Goal: Task Accomplishment & Management: Use online tool/utility

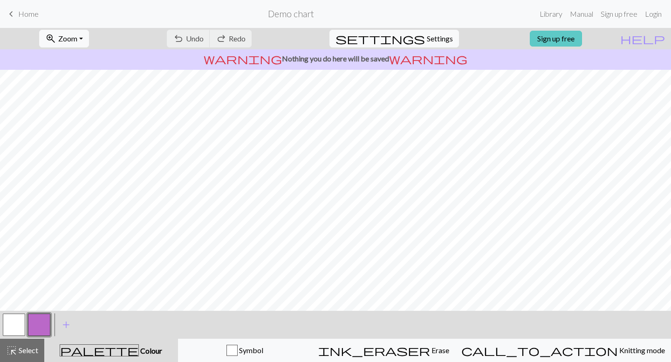
click at [582, 37] on link "Sign up free" at bounding box center [555, 39] width 52 height 16
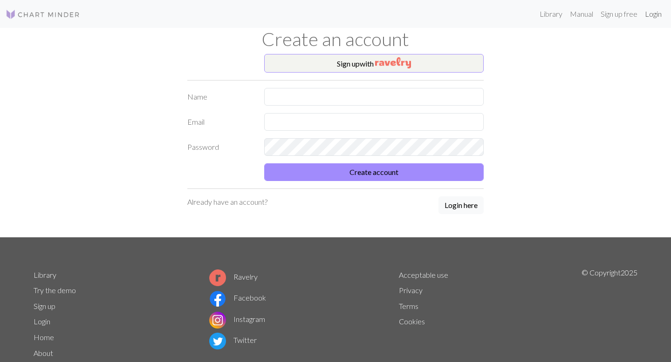
click at [649, 14] on link "Login" at bounding box center [653, 14] width 24 height 19
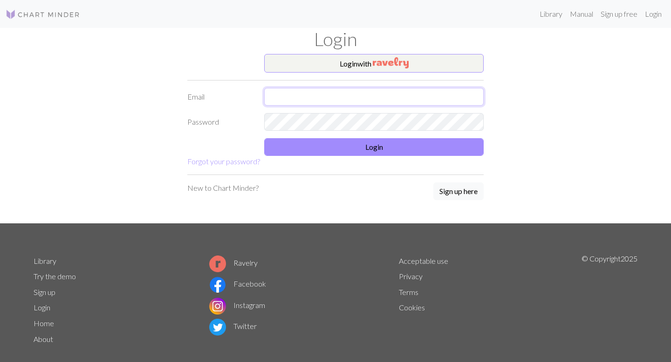
type input "[EMAIL_ADDRESS][DOMAIN_NAME]"
click at [365, 136] on form "Login with Email [EMAIL_ADDRESS][DOMAIN_NAME] Password Login Forgot your passwo…" at bounding box center [335, 110] width 296 height 113
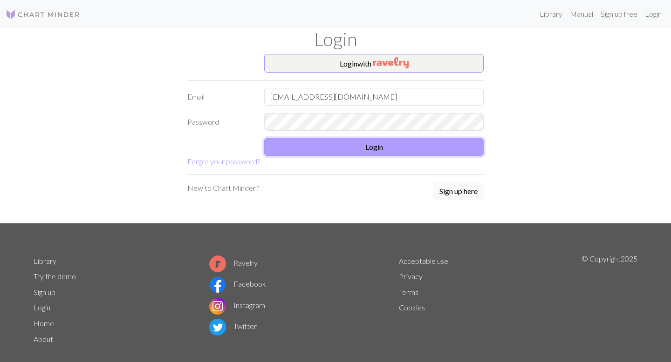
click at [365, 153] on button "Login" at bounding box center [373, 147] width 219 height 18
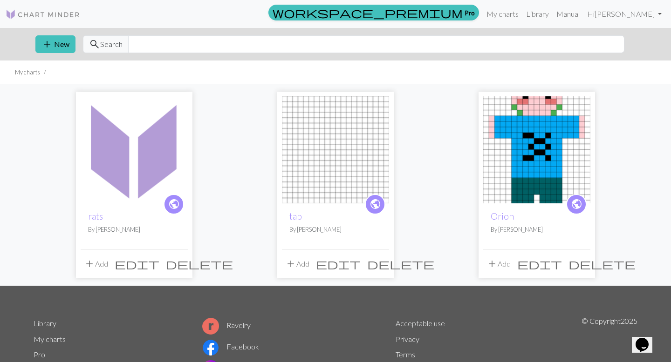
click at [148, 177] on img at bounding box center [134, 149] width 107 height 107
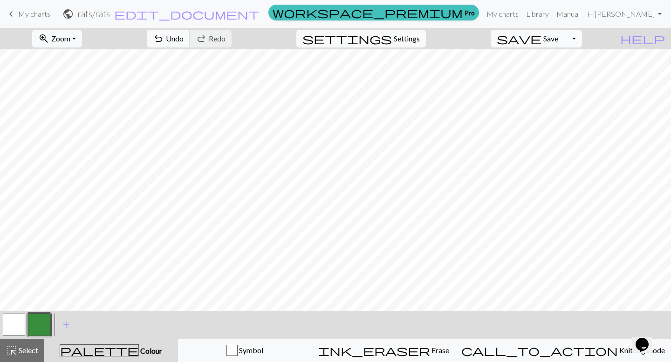
click at [582, 37] on button "Toggle Dropdown" at bounding box center [573, 39] width 18 height 18
click at [416, 39] on span "Settings" at bounding box center [406, 38] width 26 height 11
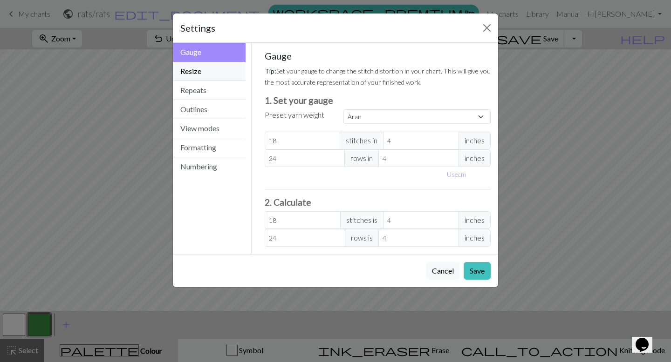
click at [203, 71] on button "Resize" at bounding box center [209, 71] width 73 height 19
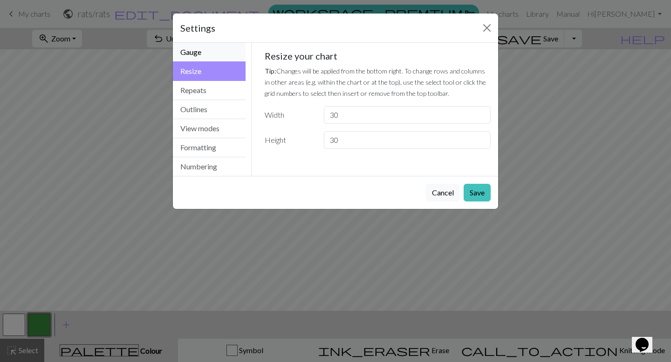
click at [214, 56] on button "Gauge" at bounding box center [209, 52] width 73 height 19
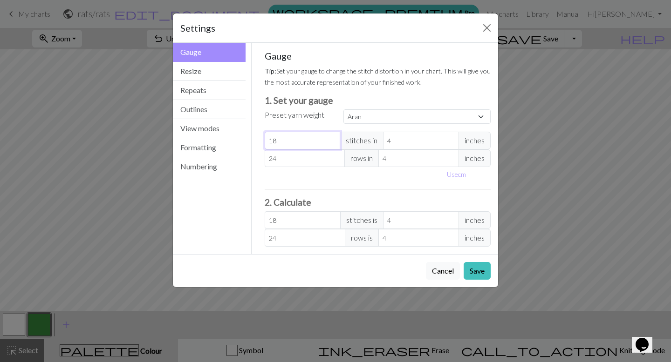
drag, startPoint x: 288, startPoint y: 144, endPoint x: 253, endPoint y: 142, distance: 35.5
click at [253, 142] on div "Gauge Tip: Set your gauge to change the stitch distortion in your chart. This w…" at bounding box center [377, 148] width 252 height 211
select select "custom"
type input "2"
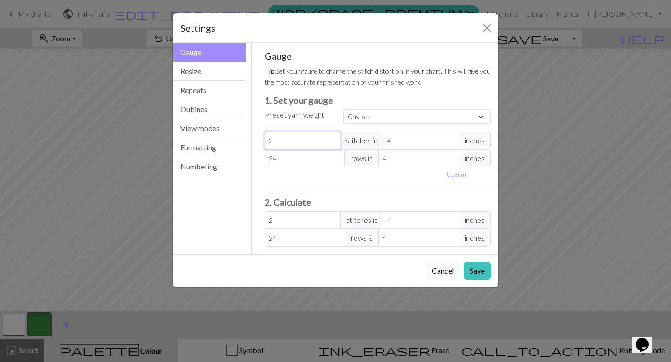
type input "24"
click at [473, 264] on button "Save" at bounding box center [476, 271] width 27 height 18
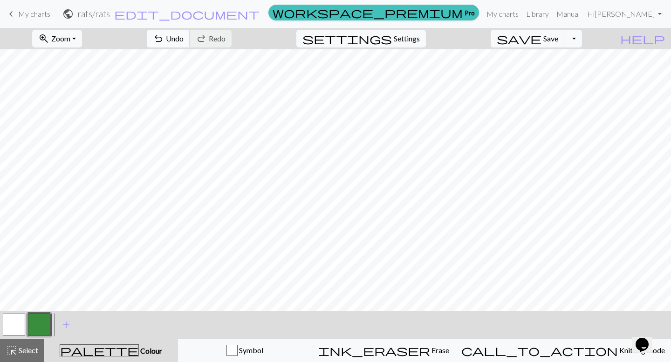
click at [183, 38] on span "Undo" at bounding box center [175, 38] width 18 height 9
click at [68, 332] on button "add Add a colour" at bounding box center [65, 324] width 23 height 23
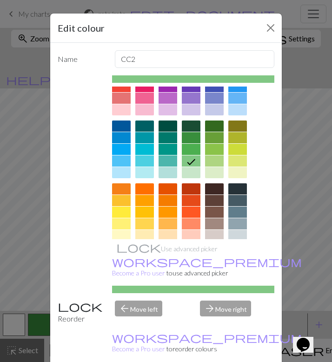
scroll to position [26, 0]
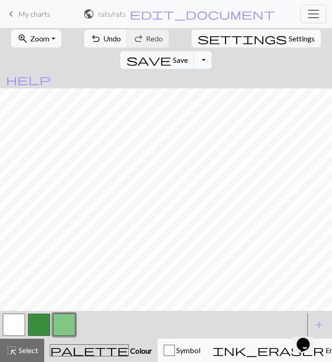
click at [45, 326] on button "button" at bounding box center [39, 325] width 22 height 22
click at [66, 324] on button "button" at bounding box center [64, 325] width 22 height 22
click at [40, 323] on button "button" at bounding box center [39, 325] width 22 height 22
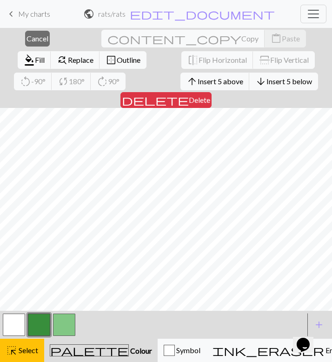
click at [45, 326] on button "button" at bounding box center [39, 325] width 22 height 22
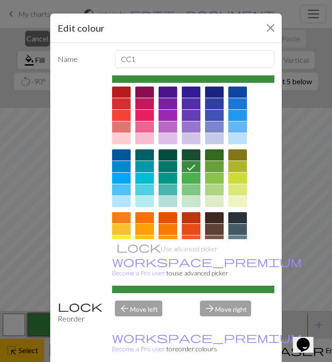
click at [24, 356] on div "Edit colour Name CC1 Use advanced picker workspace_premium Become a Pro user to…" at bounding box center [166, 181] width 332 height 362
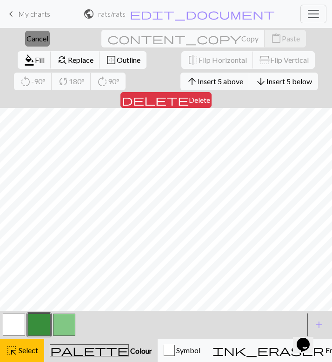
click at [29, 34] on span "Cancel" at bounding box center [38, 38] width 22 height 9
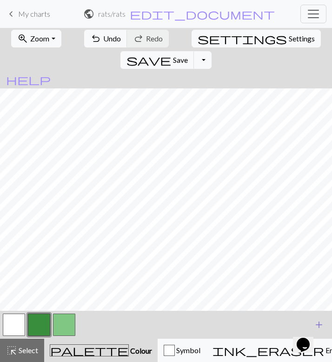
click at [322, 322] on span "add" at bounding box center [319, 325] width 11 height 13
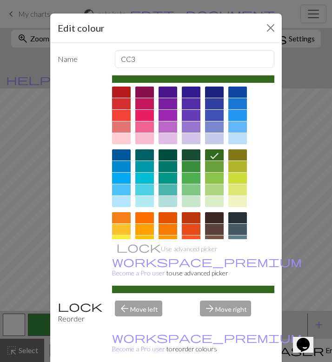
click at [121, 237] on div at bounding box center [121, 241] width 19 height 11
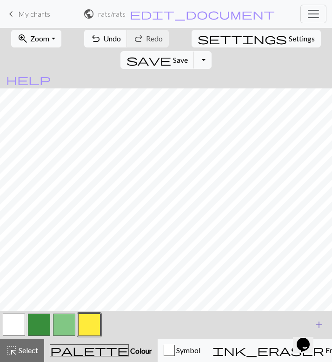
click at [320, 319] on span "add" at bounding box center [319, 325] width 11 height 13
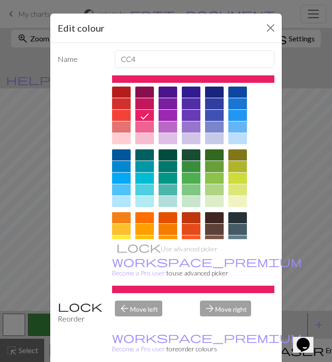
click at [149, 219] on div at bounding box center [145, 217] width 19 height 11
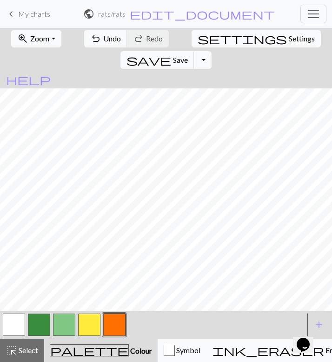
click at [319, 329] on div "Opens Chat This icon Opens the chat window." at bounding box center [308, 329] width 22 height 0
click at [318, 322] on span "add" at bounding box center [319, 325] width 11 height 13
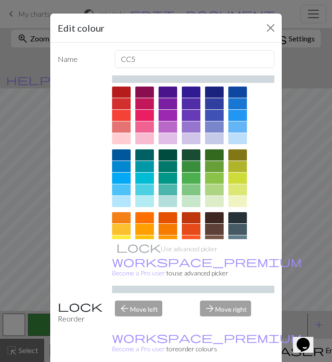
click at [198, 156] on div at bounding box center [191, 154] width 19 height 11
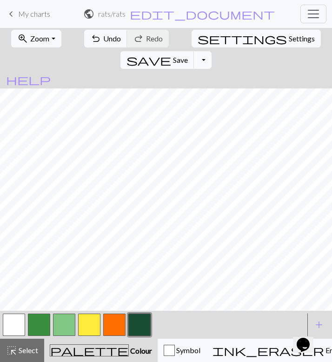
click at [121, 327] on button "button" at bounding box center [114, 325] width 22 height 22
click at [318, 319] on span "add" at bounding box center [319, 325] width 11 height 13
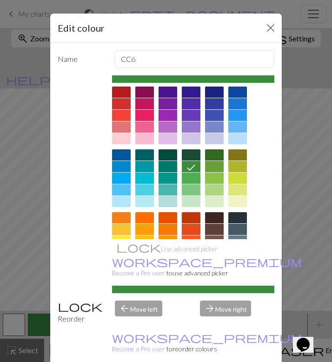
scroll to position [102, 0]
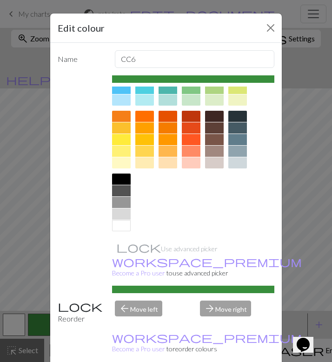
click at [242, 114] on div at bounding box center [238, 116] width 19 height 11
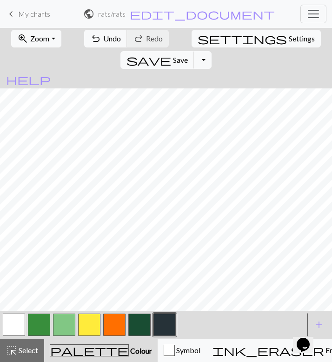
click at [14, 325] on button "button" at bounding box center [14, 325] width 22 height 22
click at [38, 323] on button "button" at bounding box center [39, 325] width 22 height 22
click at [10, 322] on button "button" at bounding box center [14, 325] width 22 height 22
click at [39, 324] on button "button" at bounding box center [39, 325] width 22 height 22
click at [166, 321] on button "button" at bounding box center [165, 325] width 22 height 22
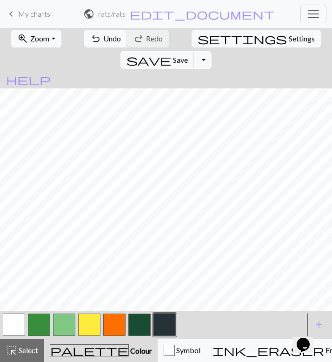
click at [15, 319] on button "button" at bounding box center [14, 325] width 22 height 22
click at [44, 326] on button "button" at bounding box center [39, 325] width 22 height 22
click at [322, 319] on span "add" at bounding box center [319, 325] width 11 height 13
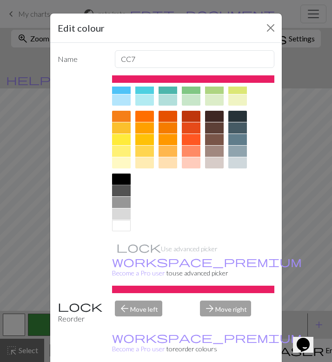
click at [119, 175] on div at bounding box center [121, 179] width 19 height 11
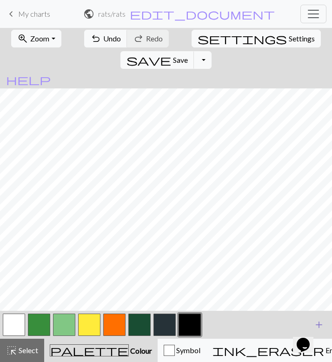
click at [316, 320] on span "add" at bounding box center [319, 325] width 11 height 13
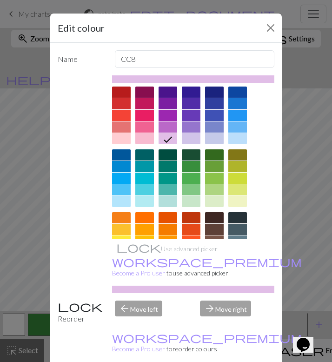
click at [118, 140] on div at bounding box center [121, 138] width 19 height 11
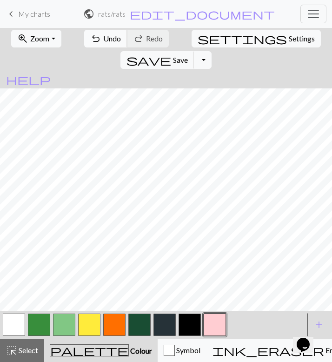
click at [103, 41] on span "Undo" at bounding box center [112, 38] width 18 height 9
click at [16, 324] on button "button" at bounding box center [14, 325] width 22 height 22
click at [192, 329] on button "button" at bounding box center [190, 325] width 22 height 22
click at [165, 315] on button "button" at bounding box center [165, 325] width 22 height 22
click at [221, 327] on button "button" at bounding box center [215, 325] width 22 height 22
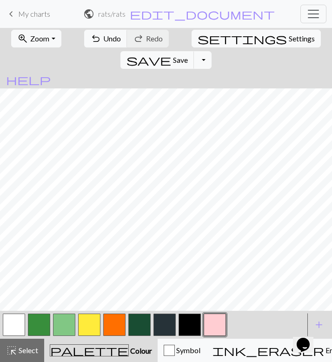
click at [163, 323] on button "button" at bounding box center [165, 325] width 22 height 22
click at [13, 321] on button "button" at bounding box center [14, 325] width 22 height 22
click at [41, 326] on button "button" at bounding box center [39, 325] width 22 height 22
click at [18, 325] on button "button" at bounding box center [14, 325] width 22 height 22
click at [166, 325] on button "button" at bounding box center [165, 325] width 22 height 22
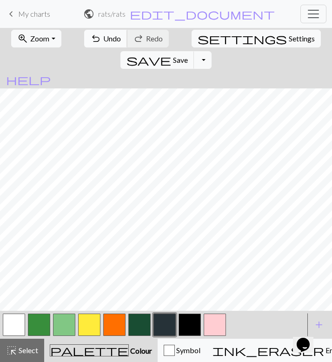
click at [90, 43] on span "undo" at bounding box center [95, 38] width 11 height 13
click at [221, 328] on button "button" at bounding box center [215, 325] width 22 height 22
click at [103, 35] on span "Undo" at bounding box center [112, 38] width 18 height 9
click at [62, 323] on button "button" at bounding box center [64, 325] width 22 height 22
click at [14, 323] on button "button" at bounding box center [14, 325] width 22 height 22
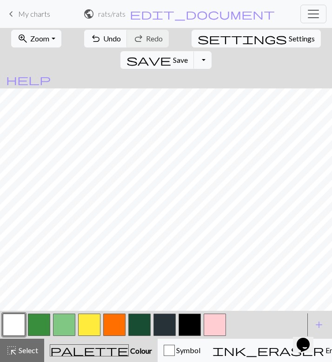
click at [112, 320] on button "button" at bounding box center [114, 325] width 22 height 22
click at [16, 324] on button "button" at bounding box center [14, 325] width 22 height 22
click at [103, 39] on span "Undo" at bounding box center [112, 38] width 18 height 9
click at [211, 327] on button "button" at bounding box center [215, 325] width 22 height 22
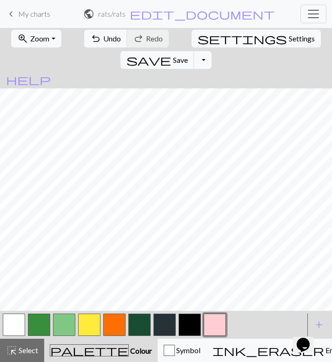
click at [165, 325] on button "button" at bounding box center [165, 325] width 22 height 22
click at [19, 323] on button "button" at bounding box center [14, 325] width 22 height 22
click at [166, 321] on button "button" at bounding box center [165, 325] width 22 height 22
click at [103, 38] on span "Undo" at bounding box center [112, 38] width 18 height 9
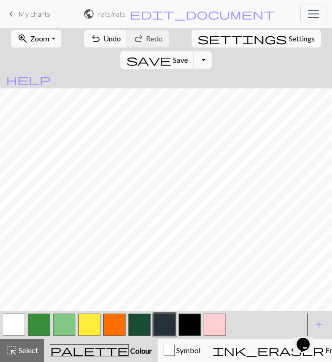
click at [13, 323] on button "button" at bounding box center [14, 325] width 22 height 22
click at [103, 36] on span "Undo" at bounding box center [112, 38] width 18 height 9
click at [196, 326] on button "button" at bounding box center [190, 325] width 22 height 22
click at [107, 42] on span "Undo" at bounding box center [112, 38] width 18 height 9
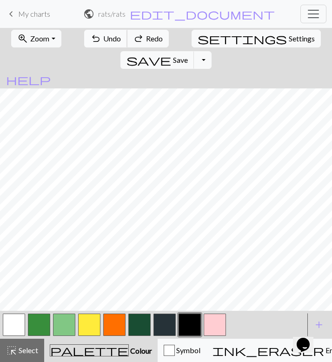
click at [107, 42] on span "Undo" at bounding box center [112, 38] width 18 height 9
click at [173, 320] on button "button" at bounding box center [165, 325] width 22 height 22
click at [143, 325] on button "button" at bounding box center [140, 325] width 22 height 22
click at [102, 29] on div "undo Undo Undo redo Redo Redo" at bounding box center [126, 38] width 87 height 21
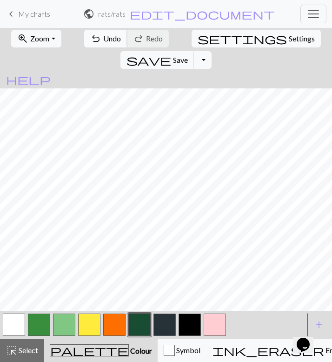
click at [103, 35] on span "Undo" at bounding box center [112, 38] width 18 height 9
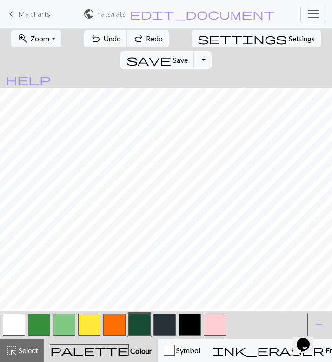
click at [103, 35] on span "Undo" at bounding box center [112, 38] width 18 height 9
click at [103, 36] on span "Undo" at bounding box center [112, 38] width 18 height 9
click at [322, 319] on span "add" at bounding box center [319, 325] width 11 height 13
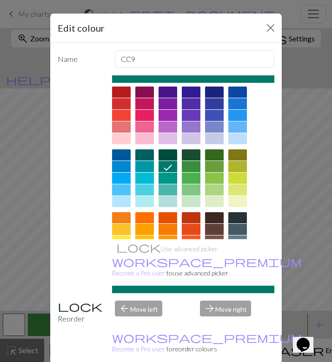
scroll to position [81, 0]
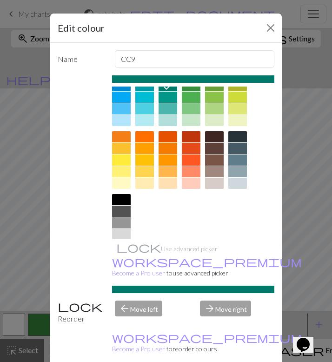
click at [218, 136] on div at bounding box center [214, 136] width 19 height 11
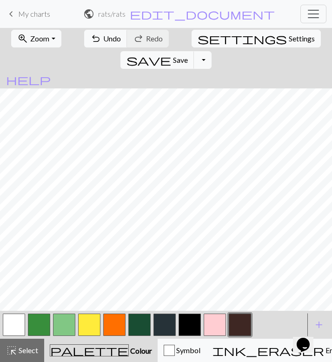
click at [82, 327] on button "button" at bounding box center [89, 325] width 22 height 22
click at [66, 322] on button "button" at bounding box center [64, 325] width 22 height 22
click at [71, 325] on button "button" at bounding box center [64, 325] width 22 height 22
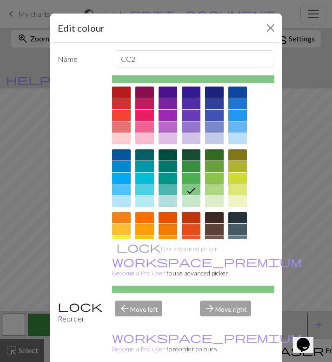
click at [119, 237] on div at bounding box center [121, 241] width 19 height 11
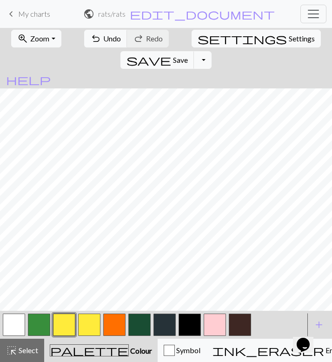
click at [91, 327] on button "button" at bounding box center [89, 325] width 22 height 22
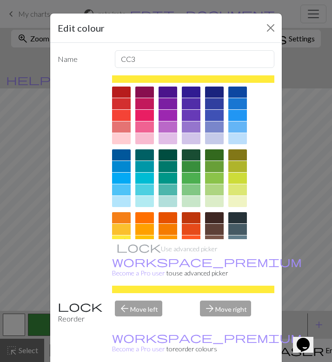
click at [214, 189] on div at bounding box center [214, 189] width 19 height 11
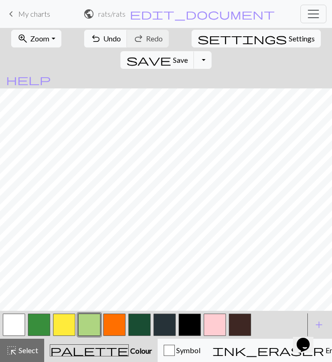
click at [43, 322] on button "button" at bounding box center [39, 325] width 22 height 22
click at [96, 325] on button "button" at bounding box center [89, 325] width 22 height 22
click at [71, 324] on button "button" at bounding box center [64, 325] width 22 height 22
click at [105, 40] on span "Undo" at bounding box center [112, 38] width 18 height 9
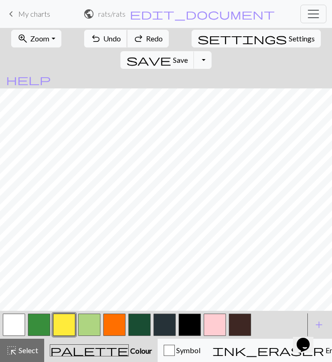
click at [104, 40] on span "Undo" at bounding box center [112, 38] width 18 height 9
click at [104, 41] on span "Undo" at bounding box center [112, 38] width 18 height 9
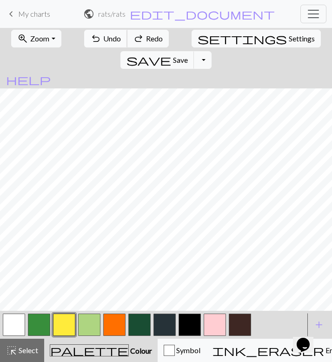
click at [104, 41] on span "Undo" at bounding box center [112, 38] width 18 height 9
click at [139, 324] on button "button" at bounding box center [140, 325] width 22 height 22
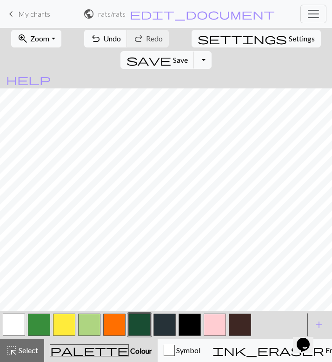
click at [65, 327] on button "button" at bounding box center [64, 325] width 22 height 22
click at [316, 316] on button "add Add a colour" at bounding box center [319, 324] width 23 height 23
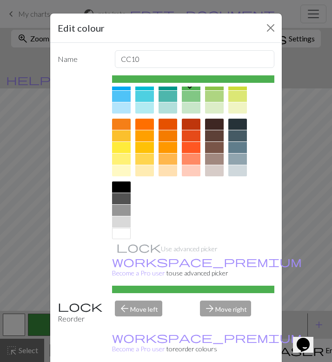
scroll to position [0, 0]
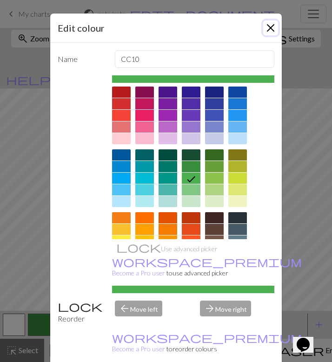
click at [271, 33] on button "Close" at bounding box center [271, 27] width 15 height 15
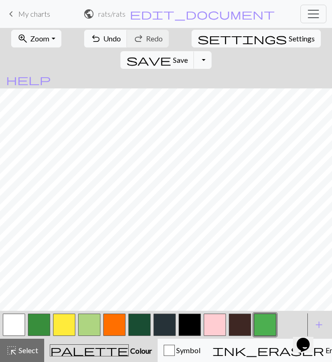
click at [94, 319] on button "button" at bounding box center [89, 325] width 22 height 22
click at [73, 325] on button "button" at bounding box center [64, 325] width 22 height 22
click at [150, 330] on button "button" at bounding box center [140, 325] width 22 height 22
click at [90, 325] on button "button" at bounding box center [89, 325] width 22 height 22
click at [64, 332] on button "button" at bounding box center [64, 325] width 22 height 22
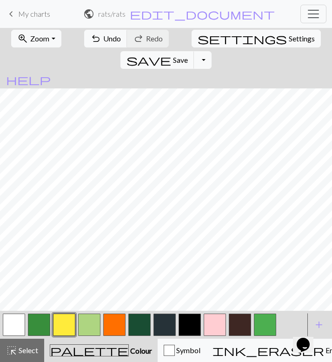
click at [84, 325] on button "button" at bounding box center [89, 325] width 22 height 22
click at [55, 327] on button "button" at bounding box center [64, 325] width 22 height 22
click at [38, 327] on button "button" at bounding box center [39, 325] width 22 height 22
click at [103, 42] on span "Undo" at bounding box center [112, 38] width 18 height 9
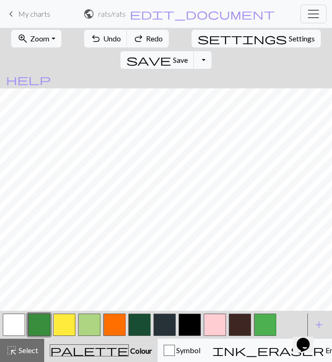
click at [88, 327] on button "button" at bounding box center [89, 325] width 22 height 22
click at [320, 318] on button "add Add a colour" at bounding box center [319, 324] width 23 height 23
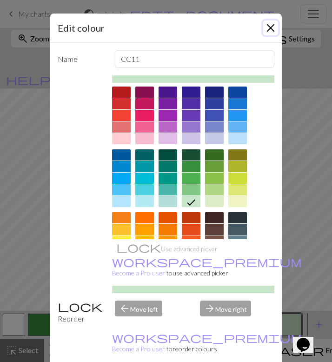
click at [269, 35] on button "Close" at bounding box center [271, 27] width 15 height 15
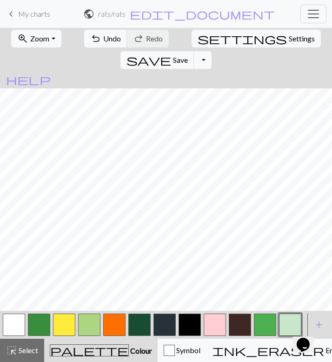
click at [138, 324] on button "button" at bounding box center [140, 325] width 22 height 22
click at [86, 321] on button "button" at bounding box center [89, 325] width 22 height 22
click at [318, 319] on span "add" at bounding box center [319, 325] width 11 height 13
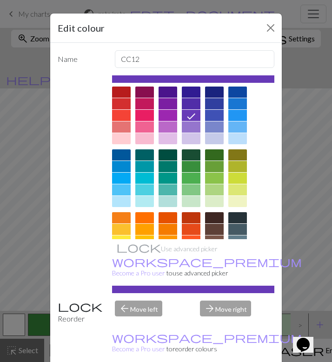
click at [197, 217] on div at bounding box center [191, 217] width 19 height 11
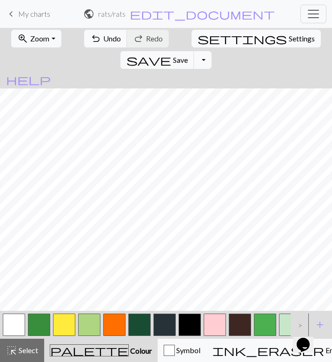
click at [89, 325] on button "button" at bounding box center [89, 325] width 22 height 22
click at [69, 324] on button "button" at bounding box center [64, 325] width 22 height 22
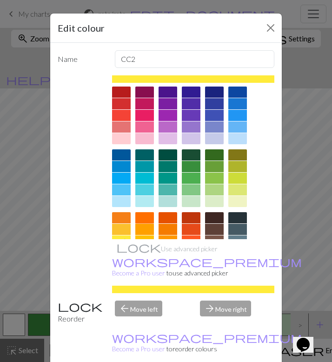
click at [143, 220] on div at bounding box center [145, 217] width 19 height 11
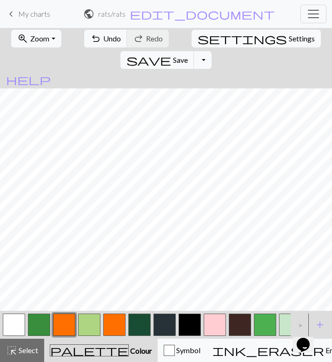
click at [114, 320] on button "button" at bounding box center [114, 325] width 22 height 22
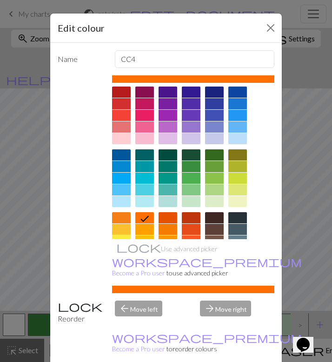
click at [124, 236] on div at bounding box center [121, 241] width 19 height 11
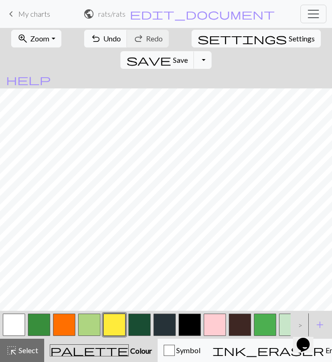
scroll to position [0, 22]
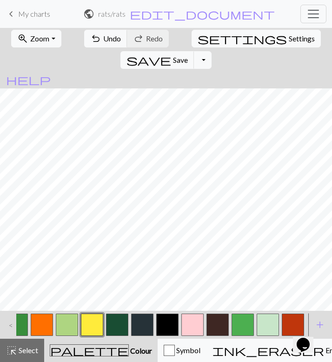
click at [292, 318] on button "button" at bounding box center [293, 325] width 22 height 22
click at [287, 324] on button "button" at bounding box center [293, 325] width 22 height 22
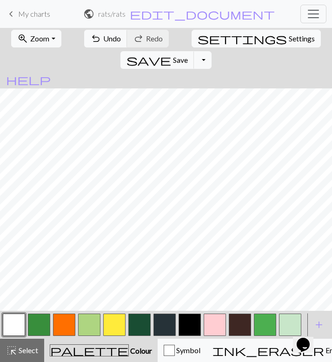
click at [91, 324] on button "button" at bounding box center [89, 325] width 22 height 22
click at [21, 326] on button "button" at bounding box center [14, 325] width 22 height 22
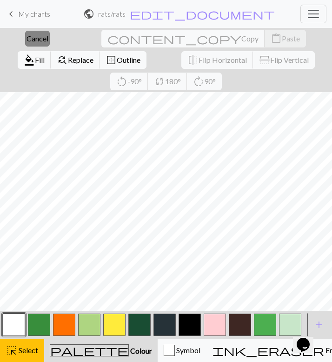
click at [35, 37] on span "Cancel" at bounding box center [38, 38] width 22 height 9
click at [42, 329] on button "button" at bounding box center [39, 325] width 22 height 22
click at [17, 325] on button "button" at bounding box center [14, 325] width 22 height 22
click at [129, 354] on span "Colour" at bounding box center [140, 350] width 23 height 9
click at [39, 352] on button "highlight_alt Select Select" at bounding box center [22, 350] width 44 height 23
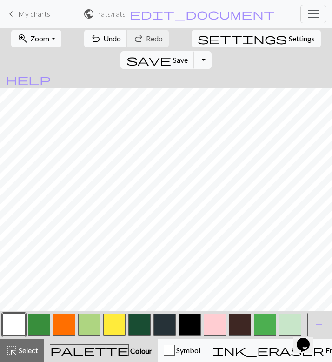
click at [68, 327] on button "button" at bounding box center [64, 325] width 22 height 22
click at [120, 329] on button "button" at bounding box center [114, 325] width 22 height 22
click at [142, 320] on button "button" at bounding box center [140, 325] width 22 height 22
click at [51, 325] on div at bounding box center [39, 324] width 25 height 25
click at [65, 326] on button "button" at bounding box center [64, 325] width 22 height 22
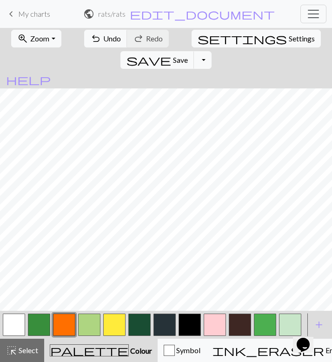
click at [119, 320] on button "button" at bounding box center [114, 325] width 22 height 22
click at [99, 324] on button "button" at bounding box center [89, 325] width 22 height 22
click at [146, 320] on button "button" at bounding box center [140, 325] width 22 height 22
click at [142, 327] on button "button" at bounding box center [140, 325] width 22 height 22
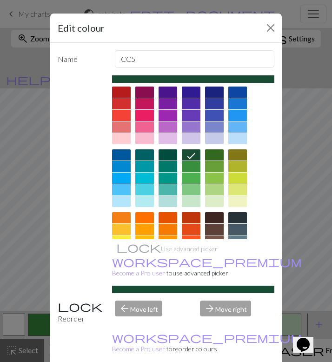
click at [195, 167] on div at bounding box center [191, 166] width 19 height 11
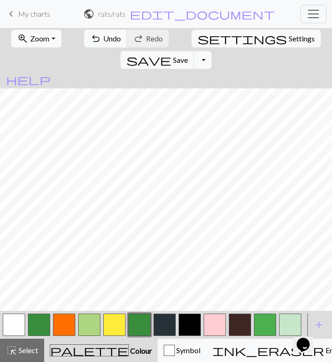
click at [37, 319] on button "button" at bounding box center [39, 325] width 22 height 22
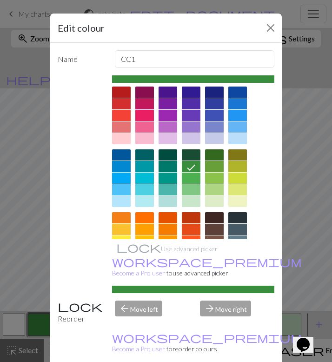
click at [186, 181] on div at bounding box center [191, 178] width 19 height 11
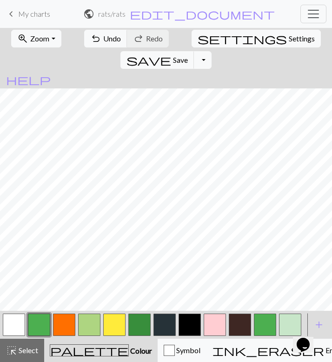
click at [41, 321] on button "button" at bounding box center [39, 325] width 22 height 22
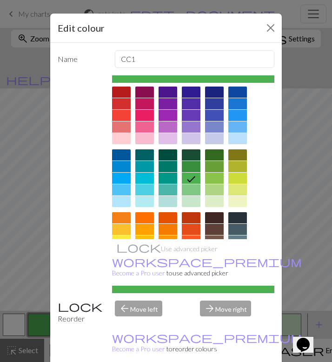
click at [212, 168] on div at bounding box center [214, 166] width 19 height 11
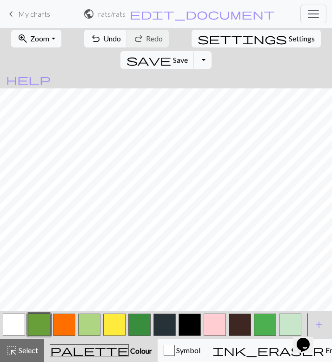
click at [133, 324] on button "button" at bounding box center [140, 325] width 22 height 22
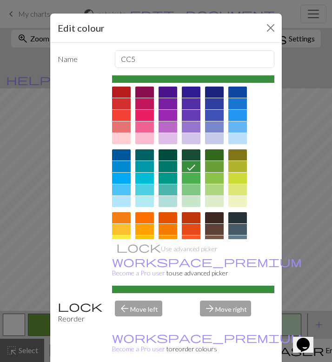
click at [213, 154] on div at bounding box center [214, 154] width 19 height 11
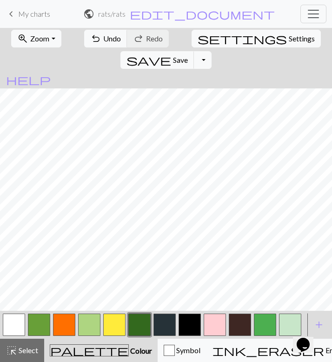
click at [194, 324] on button "button" at bounding box center [190, 325] width 22 height 22
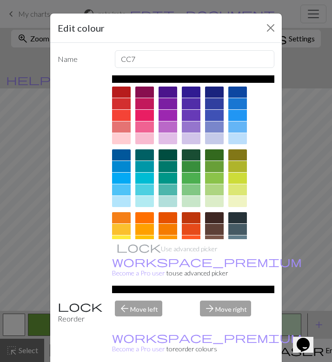
click at [191, 151] on div at bounding box center [191, 154] width 19 height 11
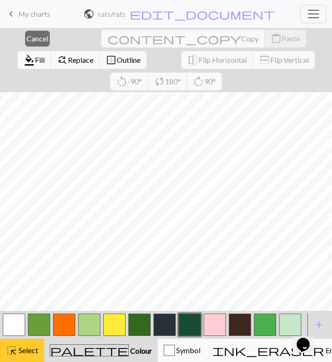
click at [24, 343] on button "highlight_alt Select Select" at bounding box center [22, 350] width 44 height 23
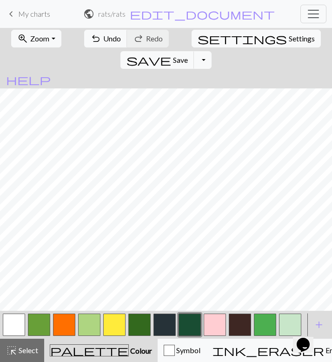
click at [16, 322] on button "button" at bounding box center [14, 325] width 22 height 22
click at [209, 322] on button "button" at bounding box center [215, 325] width 22 height 22
click at [168, 322] on button "button" at bounding box center [165, 325] width 22 height 22
click at [23, 324] on button "button" at bounding box center [14, 325] width 22 height 22
click at [169, 323] on button "button" at bounding box center [165, 325] width 22 height 22
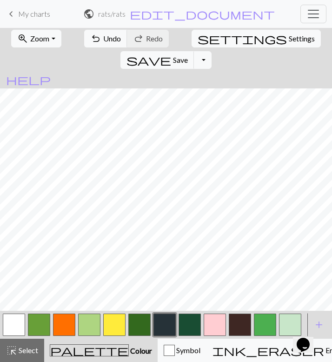
click at [21, 325] on button "button" at bounding box center [14, 325] width 22 height 22
click at [163, 323] on button "button" at bounding box center [165, 325] width 22 height 22
click at [19, 327] on button "button" at bounding box center [14, 325] width 22 height 22
click at [171, 323] on button "button" at bounding box center [165, 325] width 22 height 22
click at [12, 326] on button "button" at bounding box center [14, 325] width 22 height 22
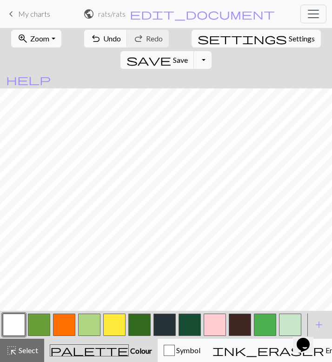
click at [169, 327] on button "button" at bounding box center [165, 325] width 22 height 22
click at [4, 318] on button "button" at bounding box center [14, 325] width 22 height 22
click at [163, 328] on button "button" at bounding box center [165, 325] width 22 height 22
click at [197, 325] on button "button" at bounding box center [190, 325] width 22 height 22
click at [68, 325] on button "button" at bounding box center [64, 325] width 22 height 22
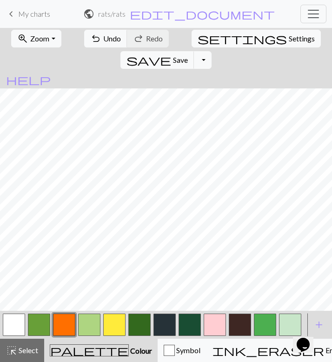
click at [141, 326] on button "button" at bounding box center [140, 325] width 22 height 22
click at [54, 325] on button "button" at bounding box center [64, 325] width 22 height 22
click at [92, 323] on button "button" at bounding box center [89, 325] width 22 height 22
click at [201, 321] on button "button" at bounding box center [190, 325] width 22 height 22
click at [103, 37] on span "Undo" at bounding box center [112, 38] width 18 height 9
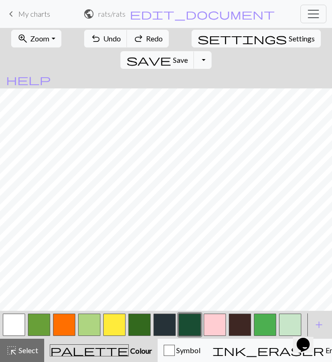
click at [140, 326] on button "button" at bounding box center [140, 325] width 22 height 22
click at [90, 37] on span "undo" at bounding box center [95, 38] width 11 height 13
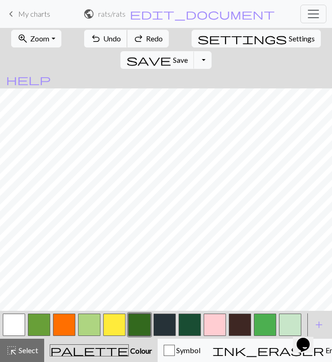
click at [90, 37] on span "undo" at bounding box center [95, 38] width 11 height 13
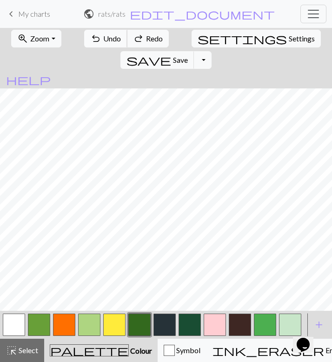
click at [90, 37] on span "undo" at bounding box center [95, 38] width 11 height 13
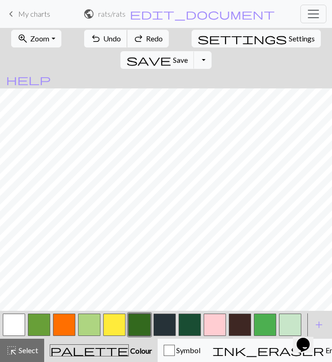
click at [90, 37] on span "undo" at bounding box center [95, 38] width 11 height 13
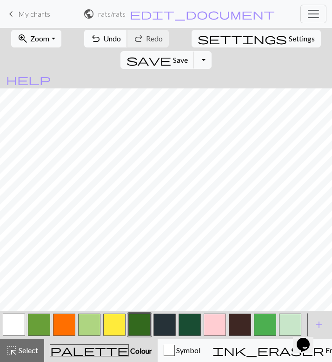
click at [101, 31] on button "undo Undo Undo" at bounding box center [105, 39] width 43 height 18
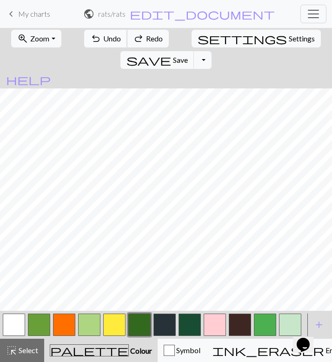
click at [101, 31] on button "undo Undo Undo" at bounding box center [105, 39] width 43 height 18
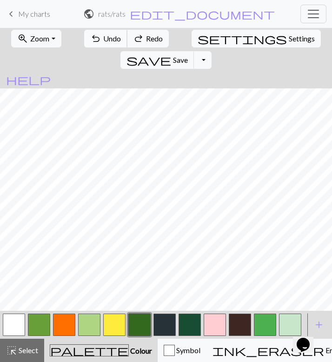
click at [101, 32] on button "undo Undo Undo" at bounding box center [105, 39] width 43 height 18
click at [103, 36] on span "Undo" at bounding box center [112, 38] width 18 height 9
click at [20, 354] on span "Select" at bounding box center [27, 350] width 21 height 9
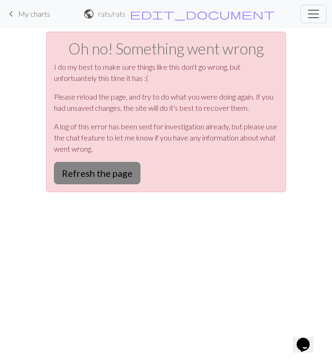
click at [117, 183] on button "Refresh the page" at bounding box center [97, 173] width 87 height 22
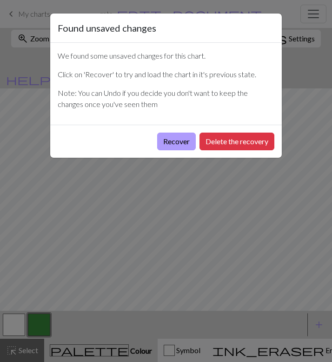
click at [172, 146] on button "Recover" at bounding box center [176, 142] width 39 height 18
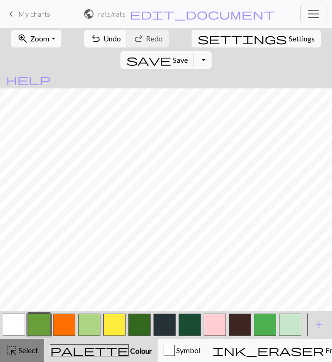
click at [28, 353] on span "Select" at bounding box center [27, 350] width 21 height 9
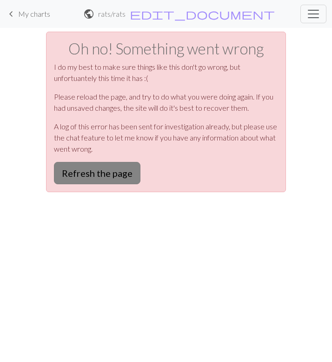
click at [100, 180] on button "Refresh the page" at bounding box center [97, 173] width 87 height 22
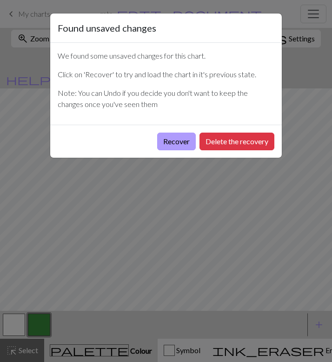
click at [177, 146] on button "Recover" at bounding box center [176, 142] width 39 height 18
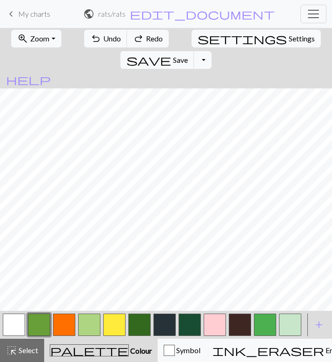
scroll to position [60, 0]
click at [289, 40] on span "Settings" at bounding box center [302, 38] width 26 height 11
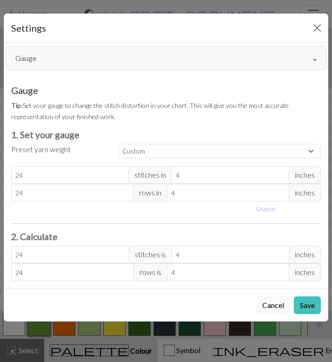
click at [78, 61] on button "Gauge" at bounding box center [166, 58] width 321 height 23
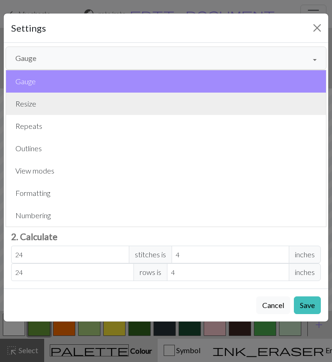
click at [58, 111] on button "Resize" at bounding box center [166, 104] width 320 height 22
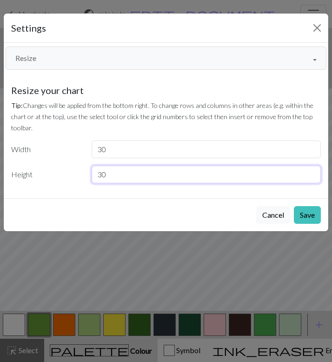
click at [139, 179] on input "30" at bounding box center [207, 175] width 230 height 18
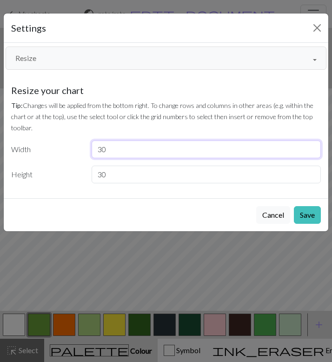
drag, startPoint x: 134, startPoint y: 151, endPoint x: 96, endPoint y: 151, distance: 38.2
click at [96, 151] on input "30" at bounding box center [207, 150] width 230 height 18
type input "40"
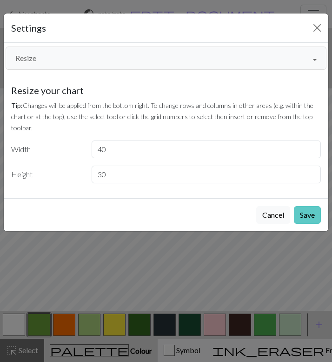
click at [302, 217] on button "Save" at bounding box center [307, 215] width 27 height 18
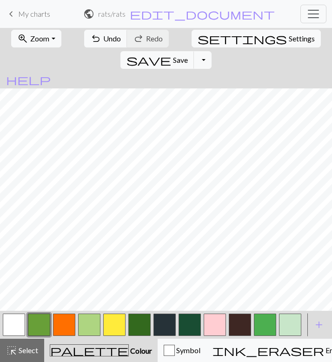
scroll to position [0, 0]
click at [20, 325] on button "button" at bounding box center [14, 325] width 22 height 22
click at [166, 325] on button "button" at bounding box center [165, 325] width 22 height 22
click at [215, 329] on button "button" at bounding box center [215, 325] width 22 height 22
click at [169, 329] on button "button" at bounding box center [165, 325] width 22 height 22
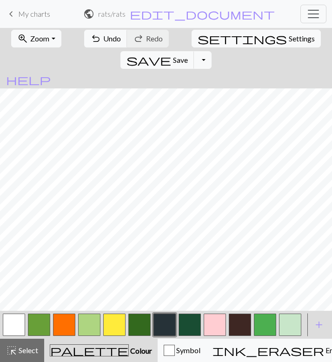
click at [88, 325] on button "button" at bounding box center [89, 325] width 22 height 22
click at [72, 319] on button "button" at bounding box center [64, 325] width 22 height 22
click at [13, 323] on button "button" at bounding box center [14, 325] width 22 height 22
click at [93, 43] on button "undo Undo Undo" at bounding box center [105, 39] width 43 height 18
click at [41, 326] on button "button" at bounding box center [39, 325] width 22 height 22
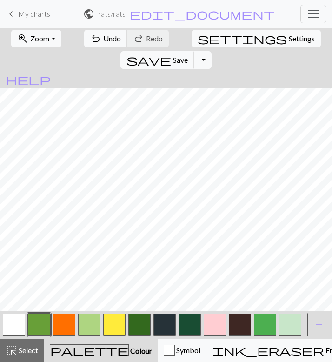
click at [140, 327] on button "button" at bounding box center [140, 325] width 22 height 22
click at [184, 325] on button "button" at bounding box center [190, 325] width 22 height 22
click at [133, 327] on button "button" at bounding box center [140, 325] width 22 height 22
click at [114, 320] on button "button" at bounding box center [114, 325] width 22 height 22
click at [95, 329] on button "button" at bounding box center [89, 325] width 22 height 22
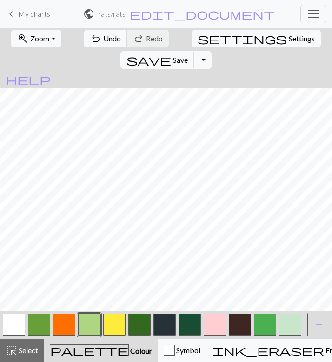
click at [27, 325] on div at bounding box center [39, 324] width 25 height 25
click at [15, 326] on button "button" at bounding box center [14, 325] width 22 height 22
click at [141, 326] on button "button" at bounding box center [140, 325] width 22 height 22
click at [13, 319] on button "button" at bounding box center [14, 325] width 22 height 22
click at [28, 325] on button "button" at bounding box center [39, 325] width 22 height 22
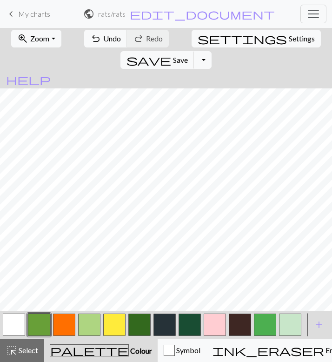
click at [68, 329] on button "button" at bounding box center [64, 325] width 22 height 22
click at [43, 325] on button "button" at bounding box center [39, 325] width 22 height 22
click at [145, 326] on button "button" at bounding box center [140, 325] width 22 height 22
click at [195, 322] on button "button" at bounding box center [190, 325] width 22 height 22
click at [41, 326] on button "button" at bounding box center [39, 325] width 22 height 22
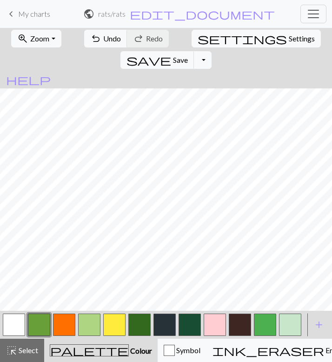
click at [117, 321] on button "button" at bounding box center [114, 325] width 22 height 22
click at [64, 324] on button "button" at bounding box center [64, 325] width 22 height 22
click at [111, 320] on button "button" at bounding box center [114, 325] width 22 height 22
click at [145, 327] on button "button" at bounding box center [140, 325] width 22 height 22
click at [185, 321] on button "button" at bounding box center [190, 325] width 22 height 22
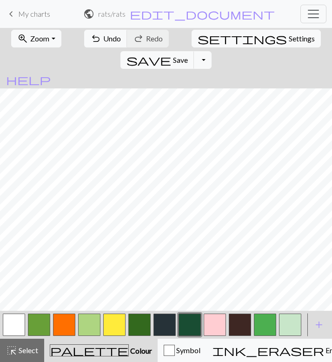
click at [88, 323] on button "button" at bounding box center [89, 325] width 22 height 22
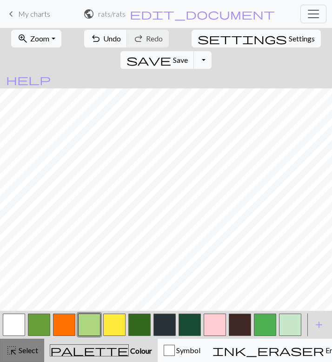
click at [27, 346] on span "Select" at bounding box center [27, 350] width 21 height 9
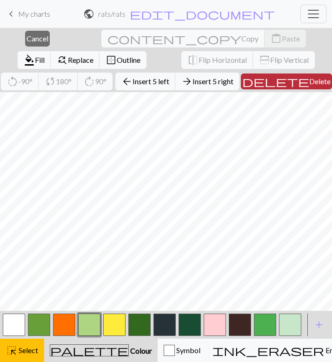
click at [310, 79] on span "Delete" at bounding box center [320, 81] width 21 height 9
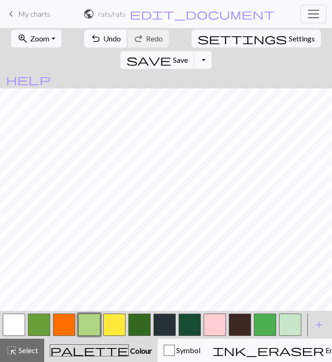
click at [104, 41] on span "Undo" at bounding box center [112, 38] width 18 height 9
click at [19, 331] on button "button" at bounding box center [14, 325] width 22 height 22
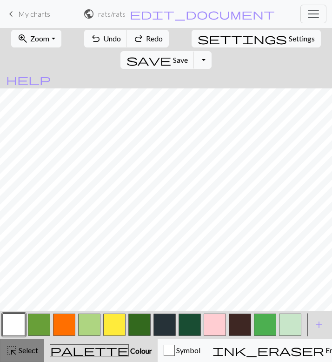
click at [20, 351] on span "Select" at bounding box center [27, 350] width 21 height 9
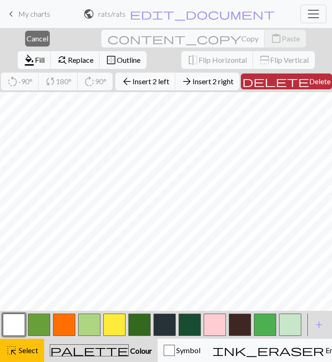
click at [310, 82] on span "Delete" at bounding box center [320, 81] width 21 height 9
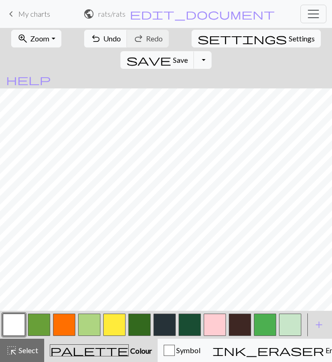
click at [110, 325] on button "button" at bounding box center [114, 325] width 22 height 22
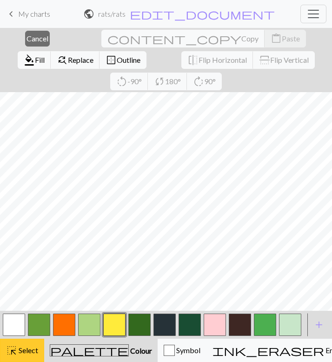
click at [27, 356] on div "highlight_alt Select Select" at bounding box center [22, 350] width 32 height 11
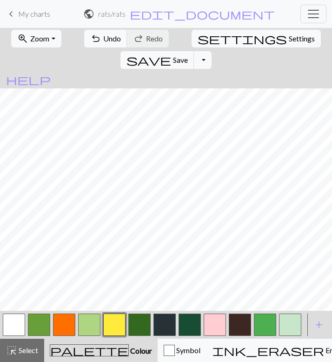
click at [195, 323] on button "button" at bounding box center [190, 325] width 22 height 22
click at [16, 324] on button "button" at bounding box center [14, 325] width 22 height 22
click at [211, 319] on button "button" at bounding box center [215, 325] width 22 height 22
click at [164, 326] on button "button" at bounding box center [165, 325] width 22 height 22
click at [12, 320] on button "button" at bounding box center [14, 325] width 22 height 22
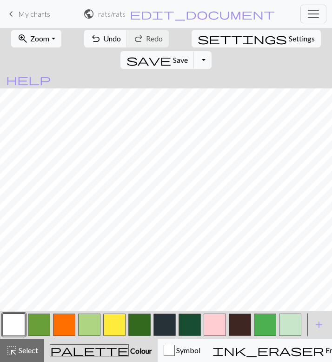
click at [66, 322] on button "button" at bounding box center [64, 325] width 22 height 22
click at [169, 326] on button "button" at bounding box center [165, 325] width 22 height 22
click at [64, 324] on button "button" at bounding box center [64, 325] width 22 height 22
click at [15, 330] on button "button" at bounding box center [14, 325] width 22 height 22
click at [162, 321] on button "button" at bounding box center [165, 325] width 22 height 22
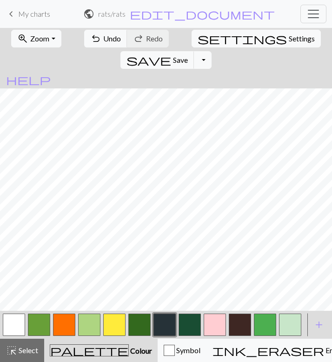
click at [23, 325] on button "button" at bounding box center [14, 325] width 22 height 22
click at [169, 324] on button "button" at bounding box center [165, 325] width 22 height 22
click at [19, 328] on button "button" at bounding box center [14, 325] width 22 height 22
click at [162, 328] on button "button" at bounding box center [165, 325] width 22 height 22
click at [192, 325] on button "button" at bounding box center [190, 325] width 22 height 22
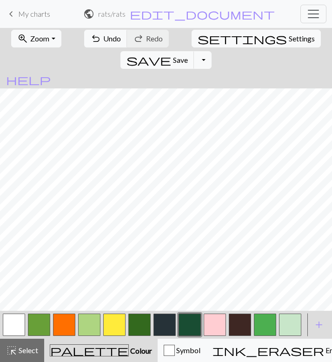
click at [141, 328] on button "button" at bounding box center [140, 325] width 22 height 22
click at [37, 325] on button "button" at bounding box center [39, 325] width 22 height 22
click at [221, 328] on button "button" at bounding box center [215, 325] width 22 height 22
click at [17, 329] on button "button" at bounding box center [14, 325] width 22 height 22
click at [169, 324] on button "button" at bounding box center [165, 325] width 22 height 22
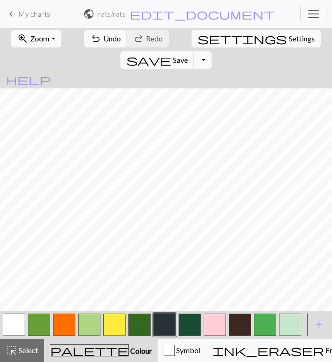
click at [142, 327] on button "button" at bounding box center [140, 325] width 22 height 22
click at [48, 325] on button "button" at bounding box center [39, 325] width 22 height 22
click at [143, 328] on button "button" at bounding box center [140, 325] width 22 height 22
click at [42, 321] on button "button" at bounding box center [39, 325] width 22 height 22
click at [95, 32] on button "undo Undo Undo" at bounding box center [105, 39] width 43 height 18
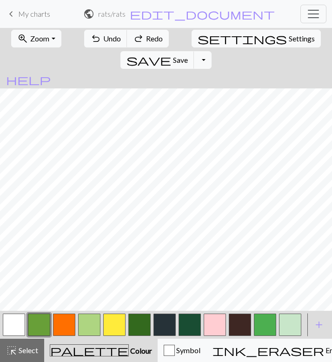
click at [17, 324] on button "button" at bounding box center [14, 325] width 22 height 22
click at [164, 325] on button "button" at bounding box center [165, 325] width 22 height 22
click at [19, 324] on button "button" at bounding box center [14, 325] width 22 height 22
